Goal: Task Accomplishment & Management: Manage account settings

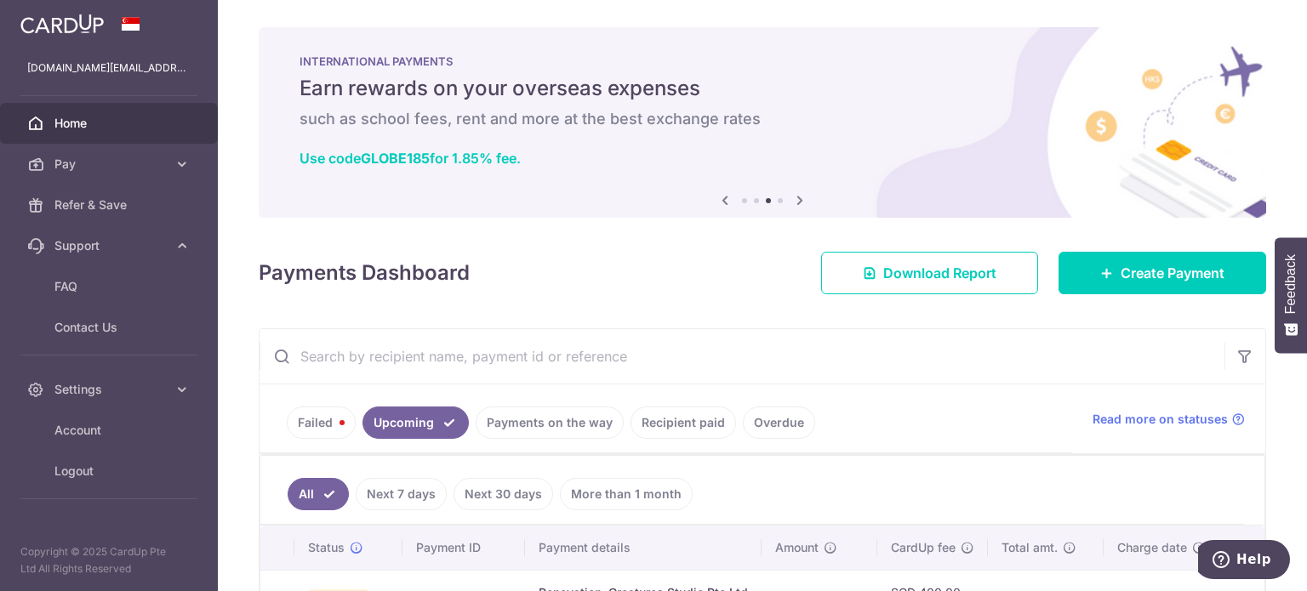
scroll to position [129, 0]
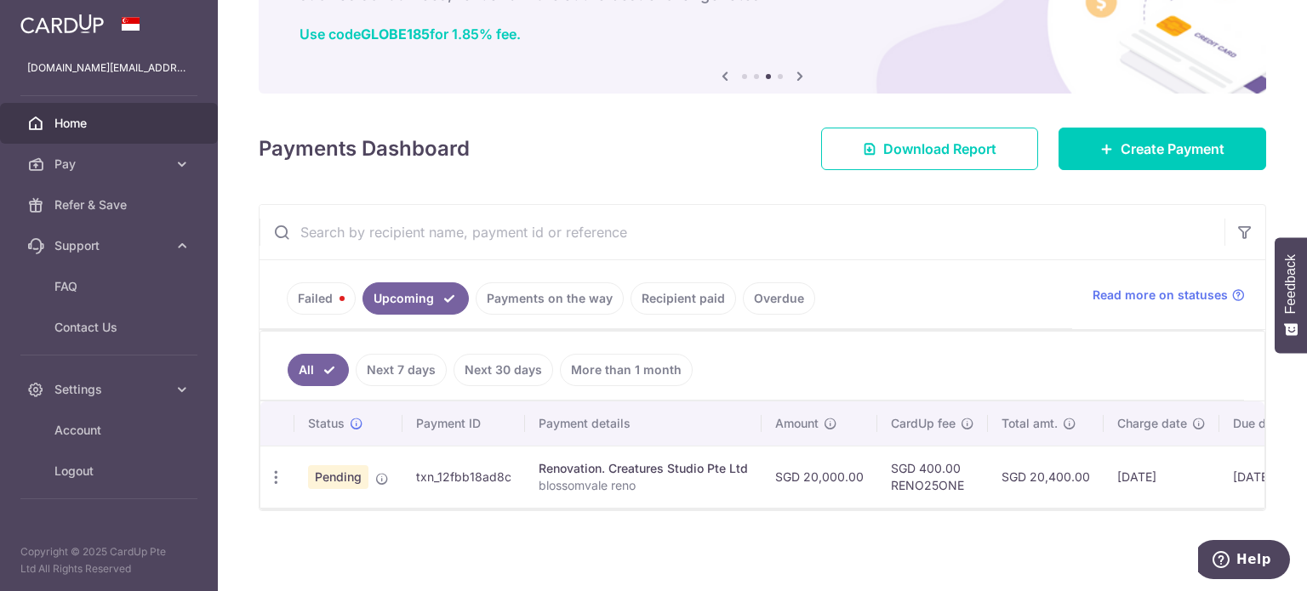
click at [321, 265] on ul "Failed Upcoming Payments on the way Recipient paid Overdue" at bounding box center [665, 294] width 812 height 69
click at [323, 290] on link "Failed" at bounding box center [321, 298] width 69 height 32
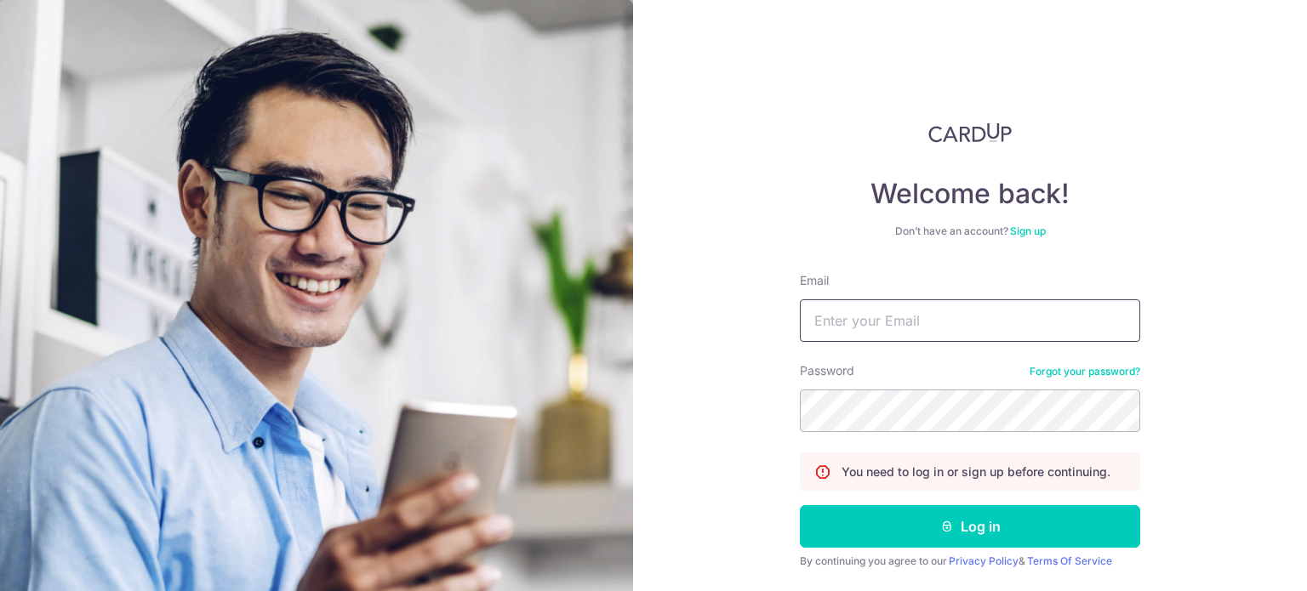
click at [864, 312] on input "Email" at bounding box center [970, 320] width 340 height 43
type input "[DOMAIN_NAME][EMAIL_ADDRESS][DOMAIN_NAME]"
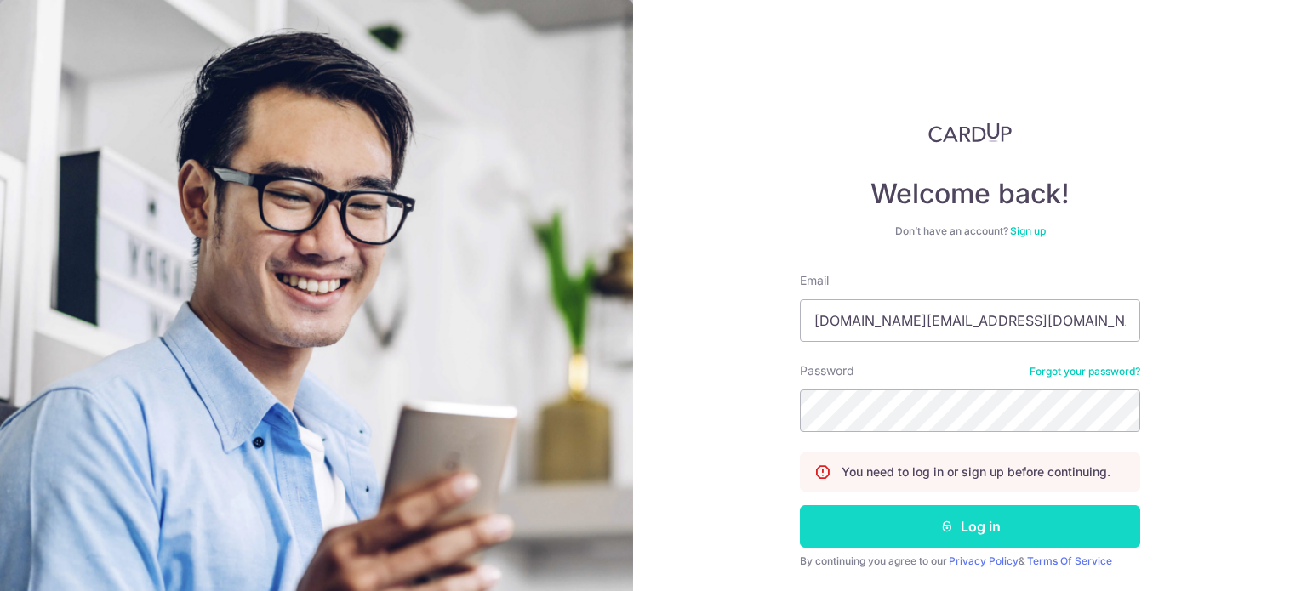
click at [859, 518] on button "Log in" at bounding box center [970, 526] width 340 height 43
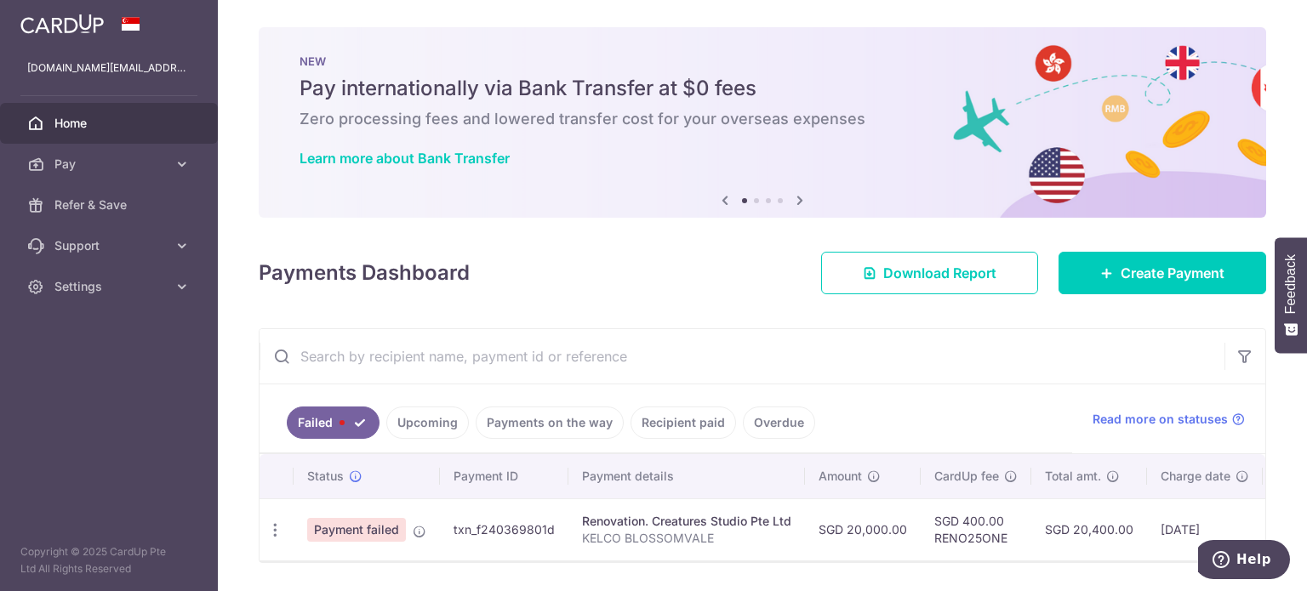
click at [431, 440] on ul "Failed Upcoming Payments on the way Recipient paid Overdue" at bounding box center [665, 419] width 812 height 69
click at [431, 435] on link "Upcoming" at bounding box center [427, 423] width 83 height 32
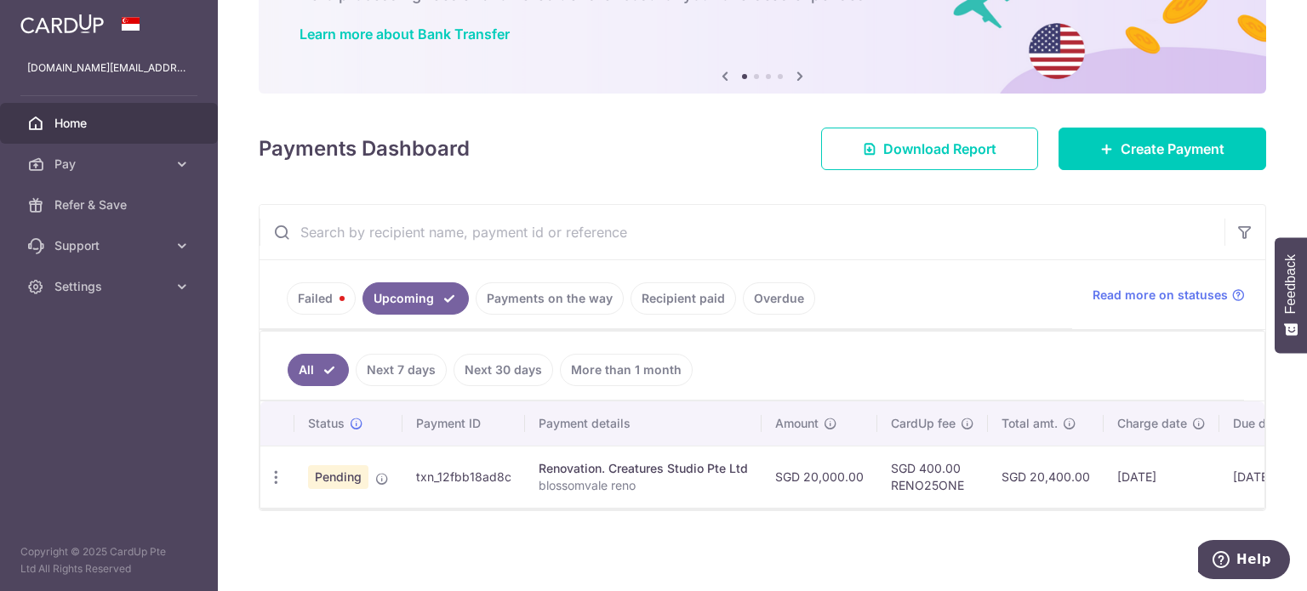
click at [316, 289] on link "Failed" at bounding box center [321, 298] width 69 height 32
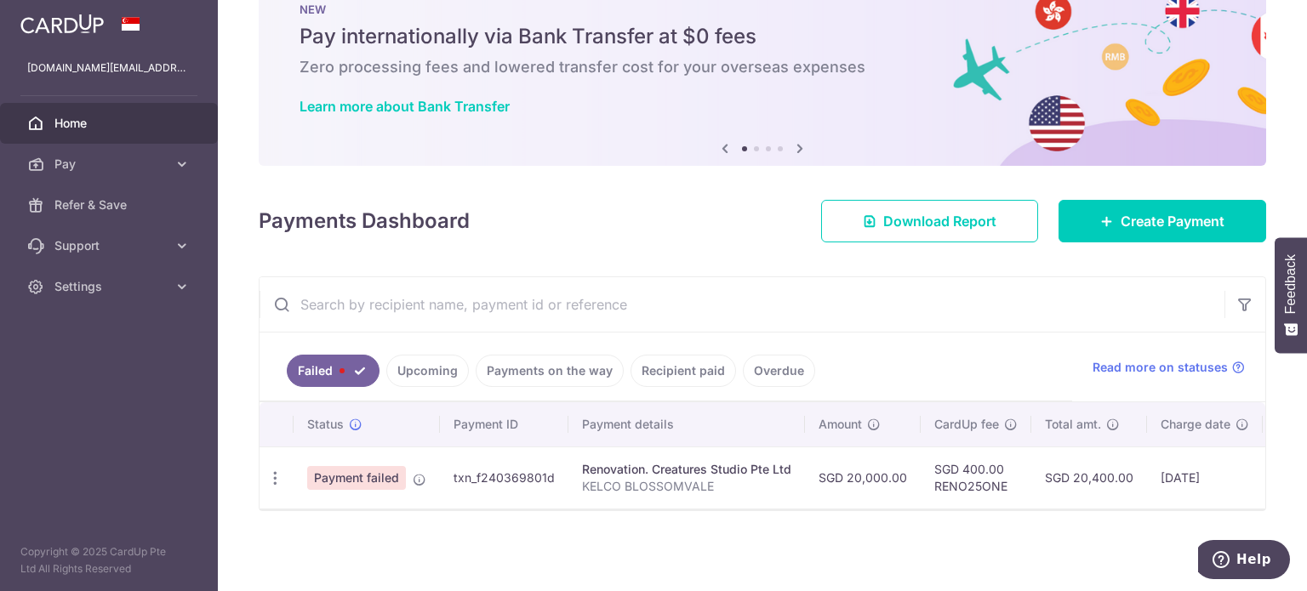
click at [439, 373] on link "Upcoming" at bounding box center [427, 371] width 83 height 32
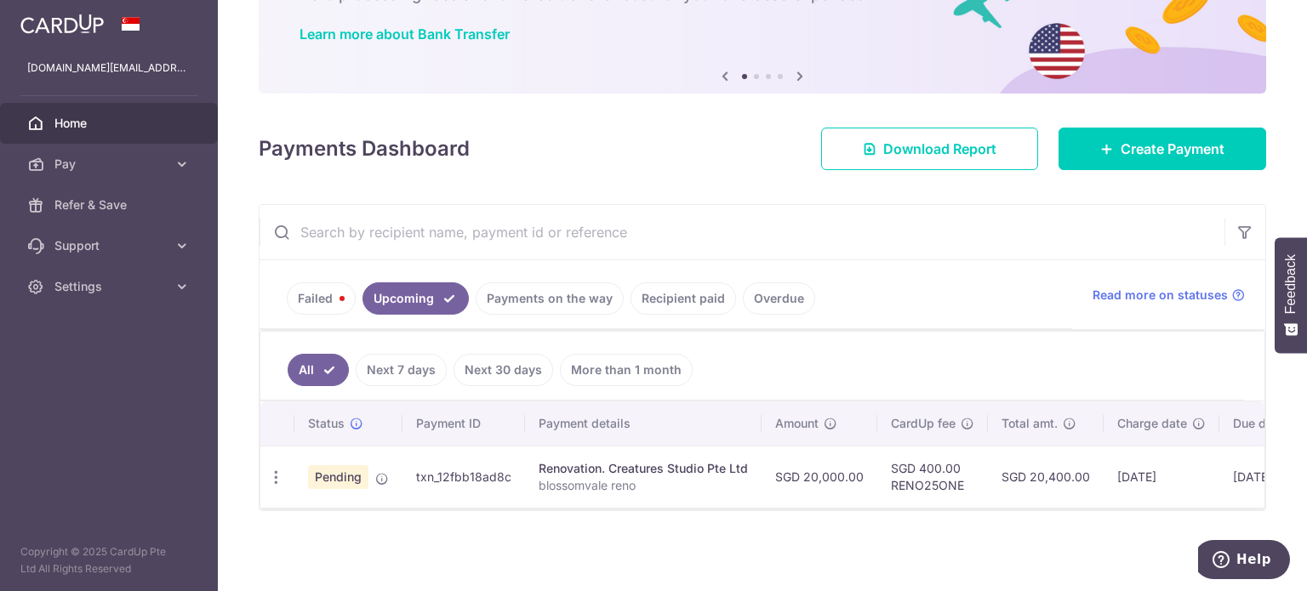
click at [423, 362] on link "Next 7 days" at bounding box center [401, 370] width 91 height 32
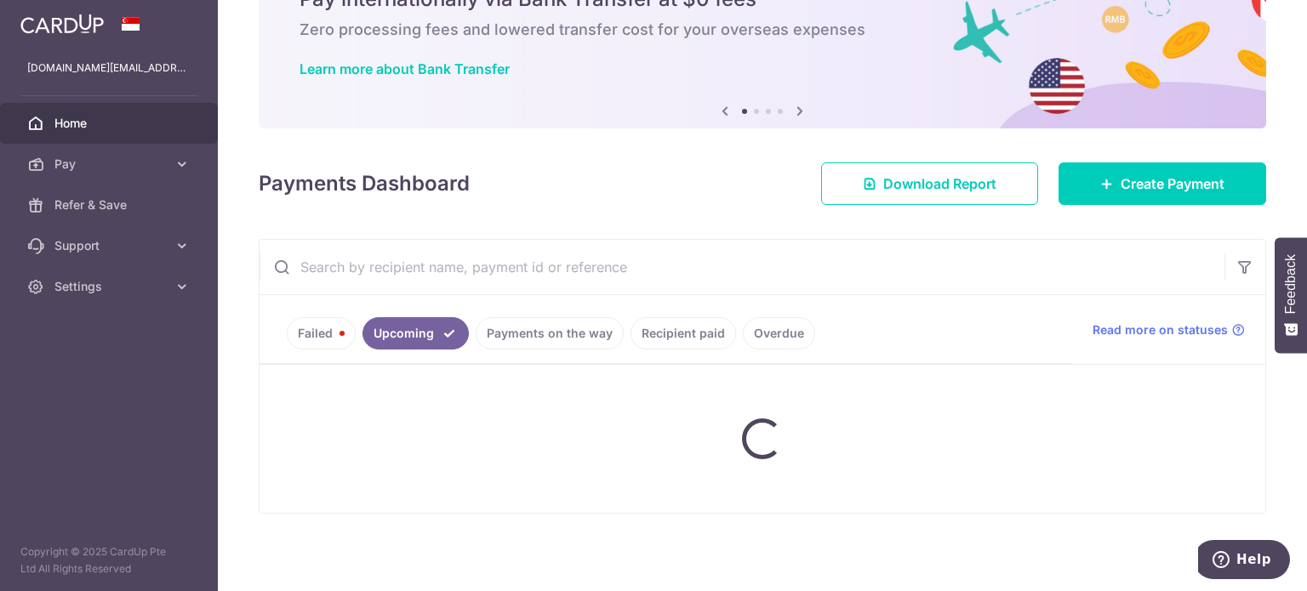
scroll to position [129, 0]
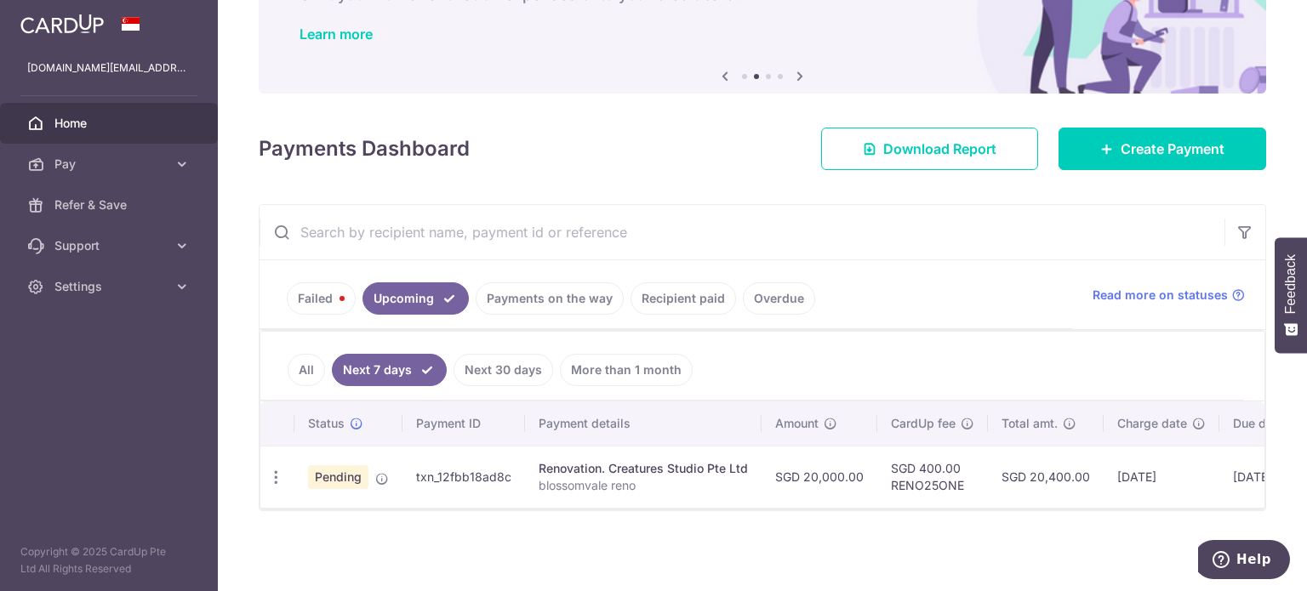
click at [314, 358] on link "All" at bounding box center [306, 370] width 37 height 32
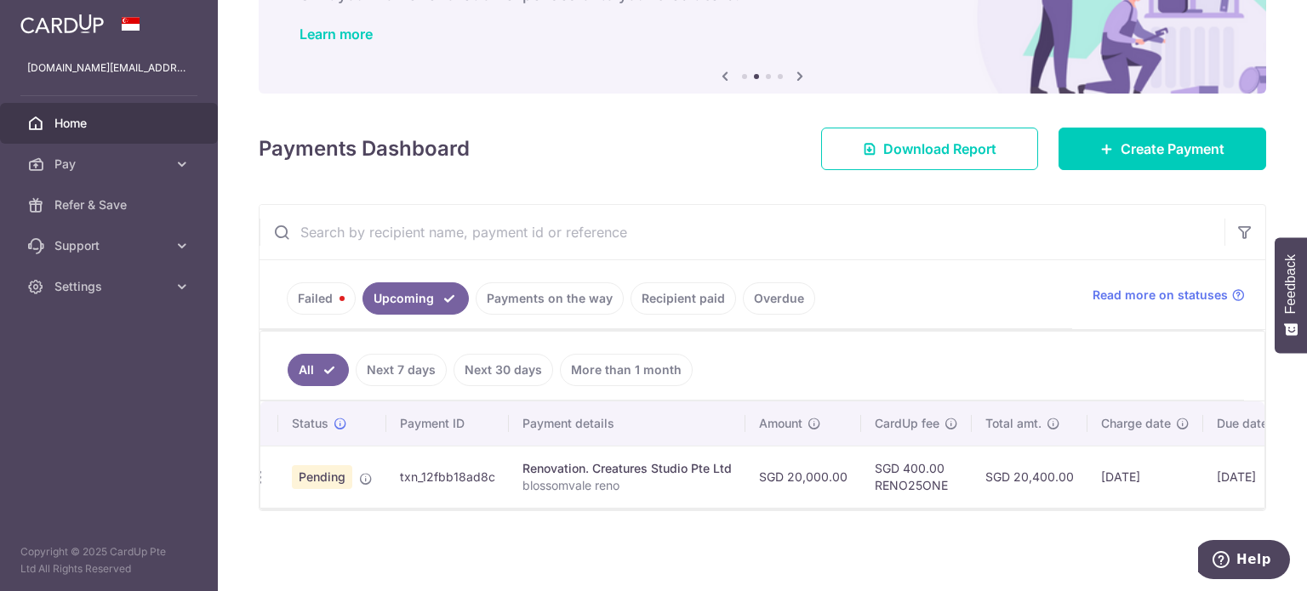
scroll to position [0, 0]
click at [282, 469] on icon "button" at bounding box center [276, 478] width 18 height 18
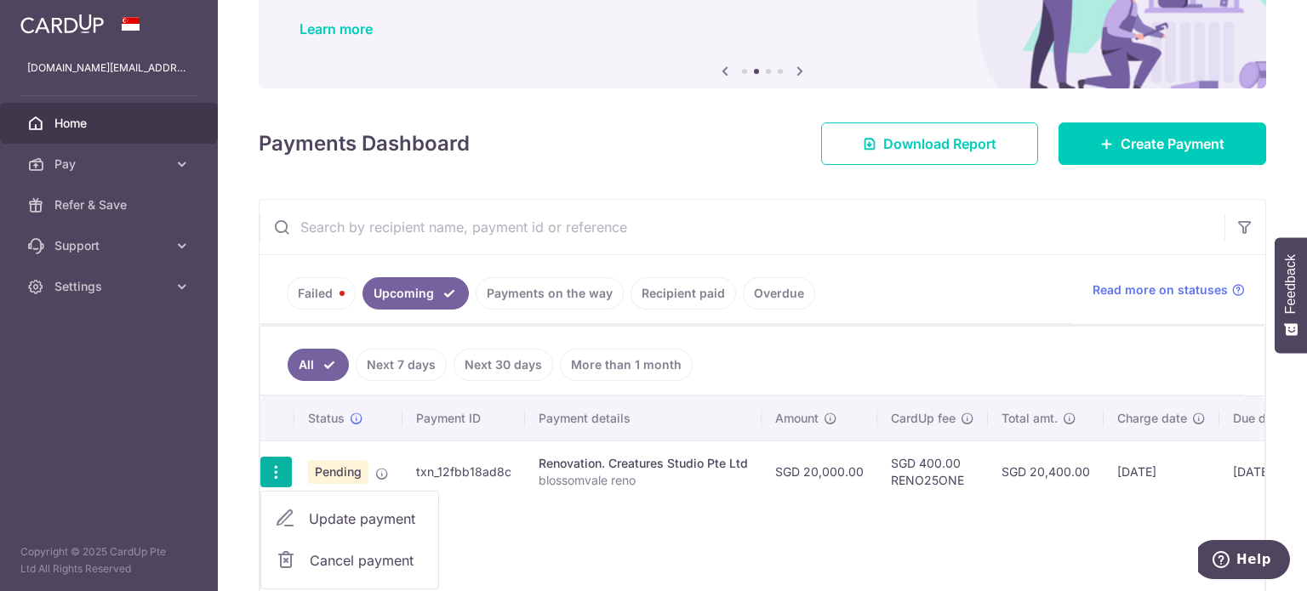
click at [363, 561] on span "Cancel payment" at bounding box center [367, 560] width 114 height 20
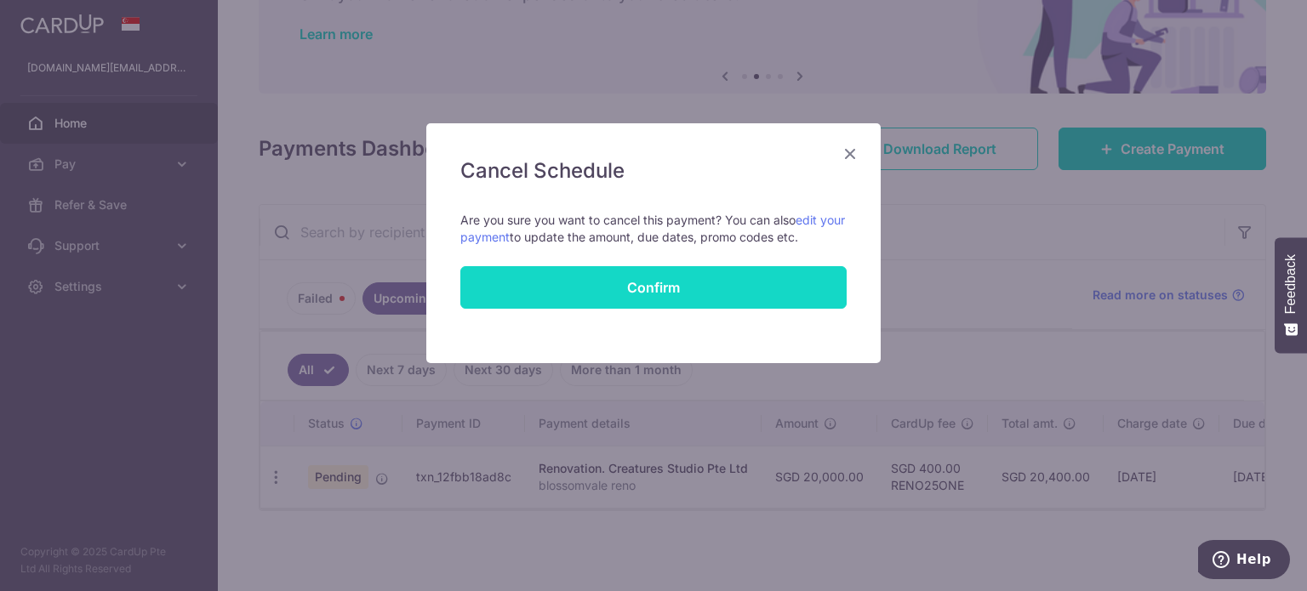
click at [709, 286] on button "Confirm" at bounding box center [653, 287] width 386 height 43
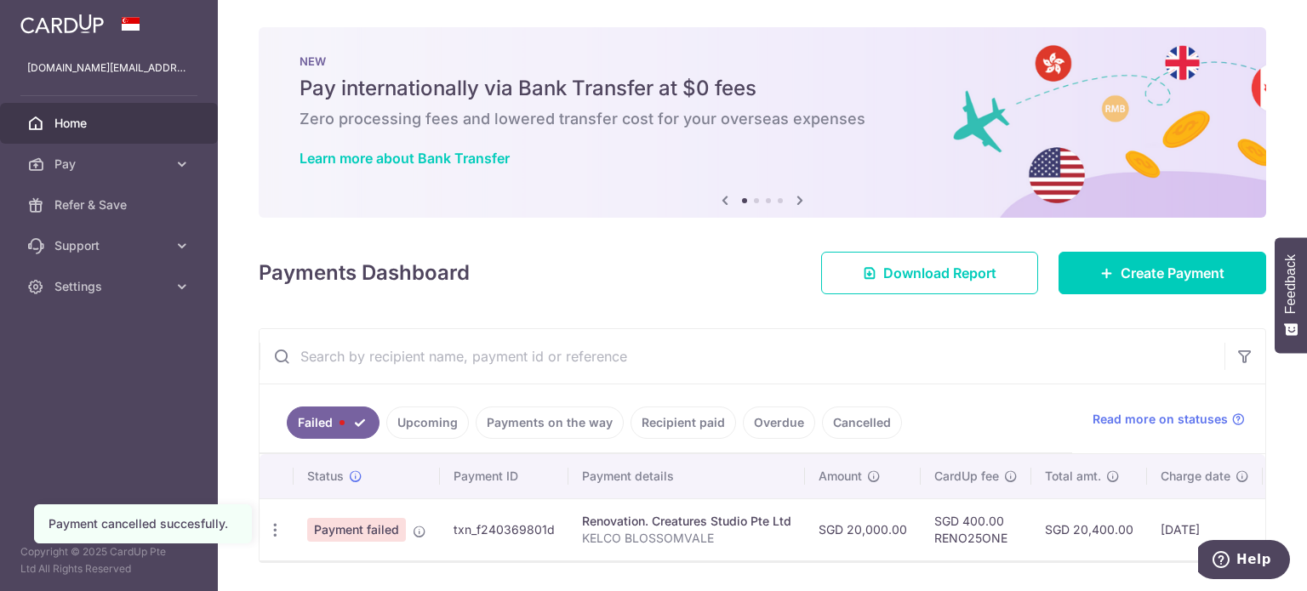
click at [420, 431] on link "Upcoming" at bounding box center [427, 423] width 83 height 32
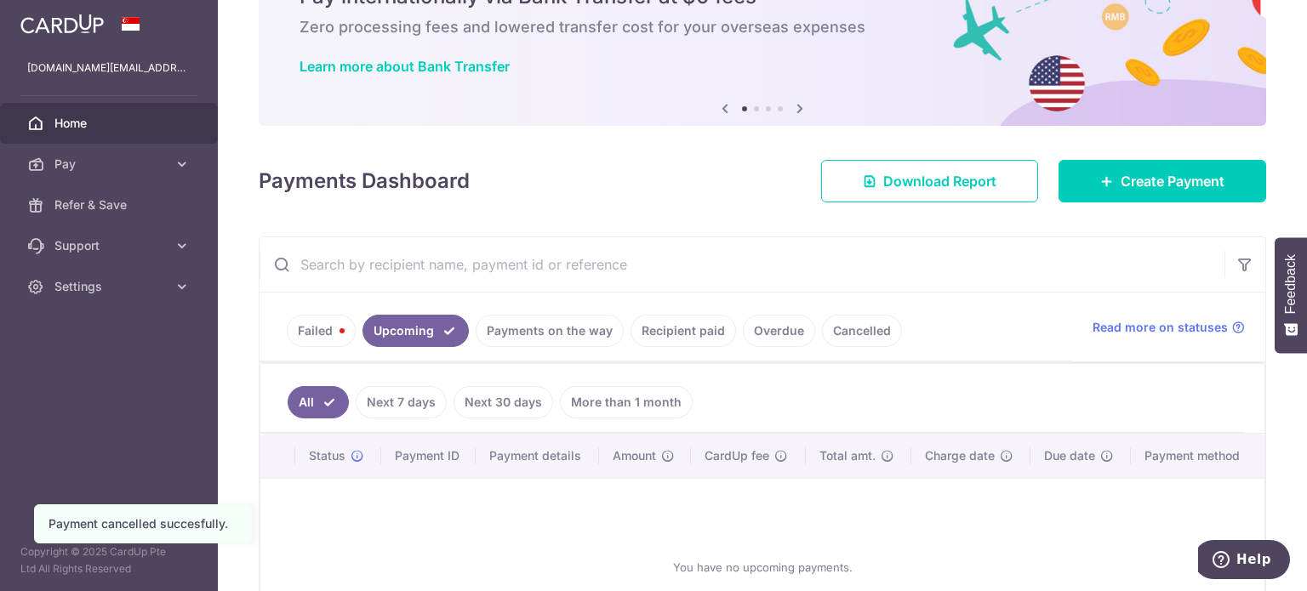
scroll to position [236, 0]
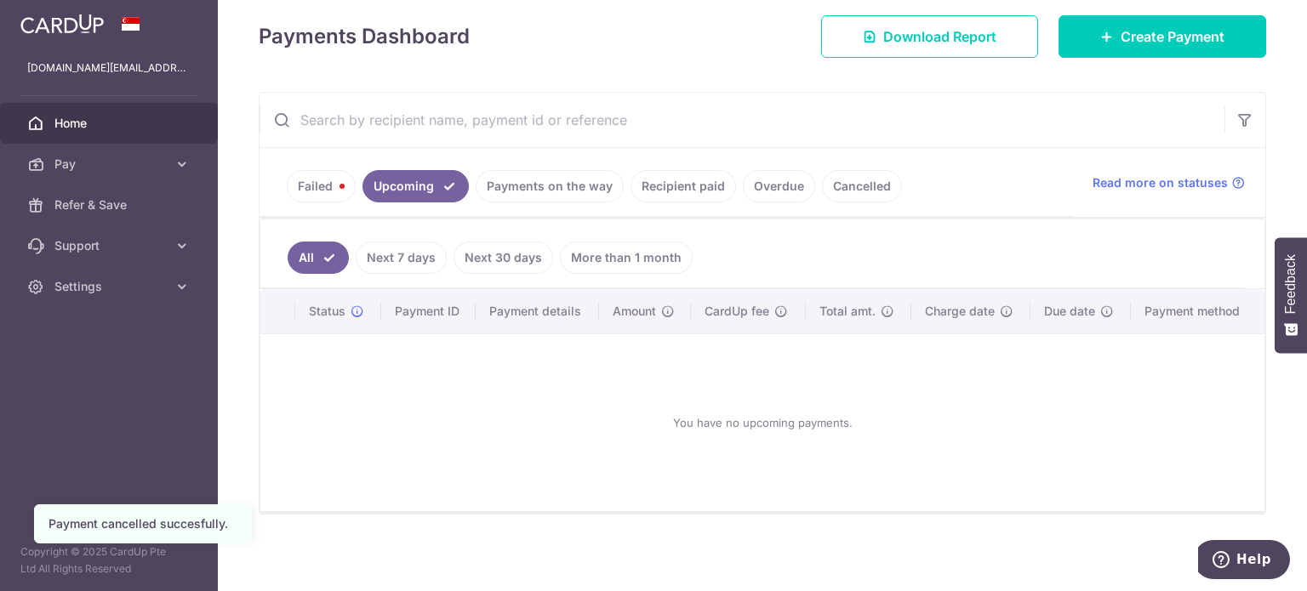
click at [333, 197] on link "Failed" at bounding box center [321, 186] width 69 height 32
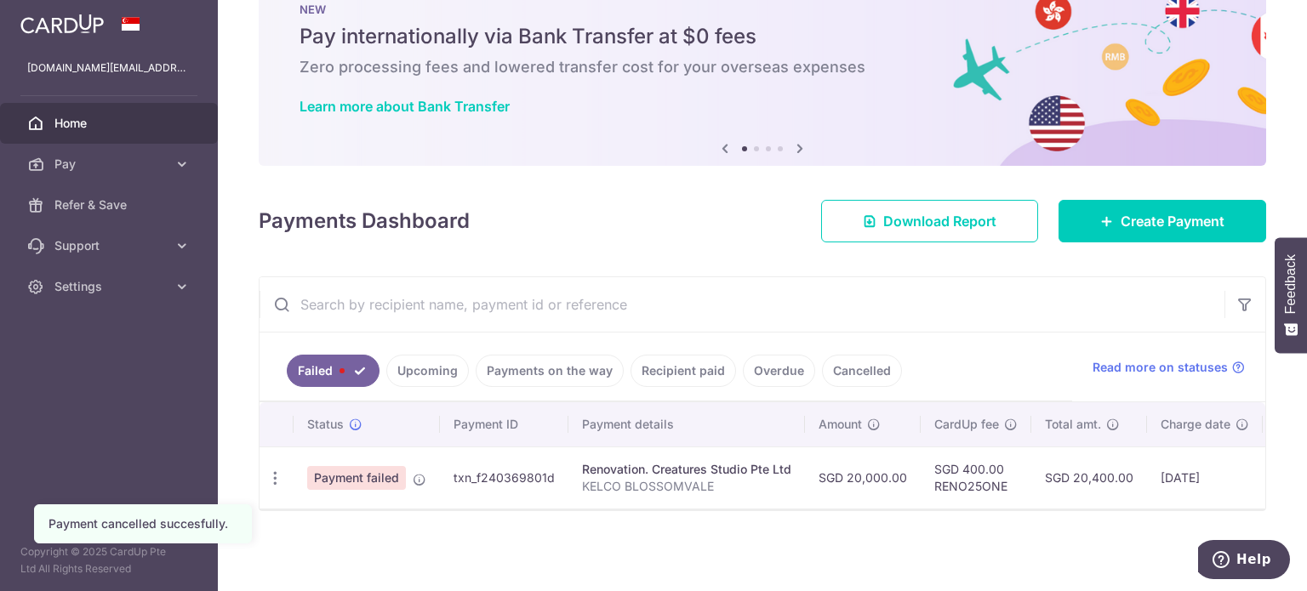
scroll to position [58, 0]
